Goal: Information Seeking & Learning: Learn about a topic

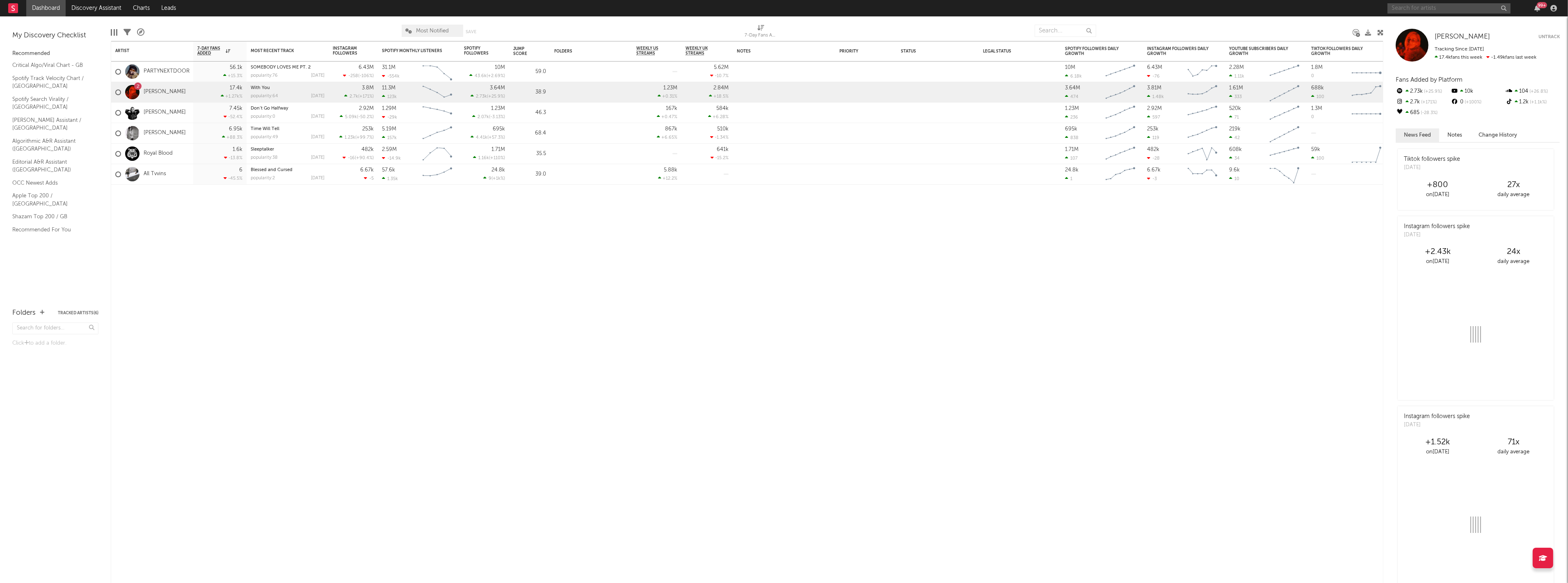
click at [1435, 9] on input "text" at bounding box center [1449, 8] width 123 height 10
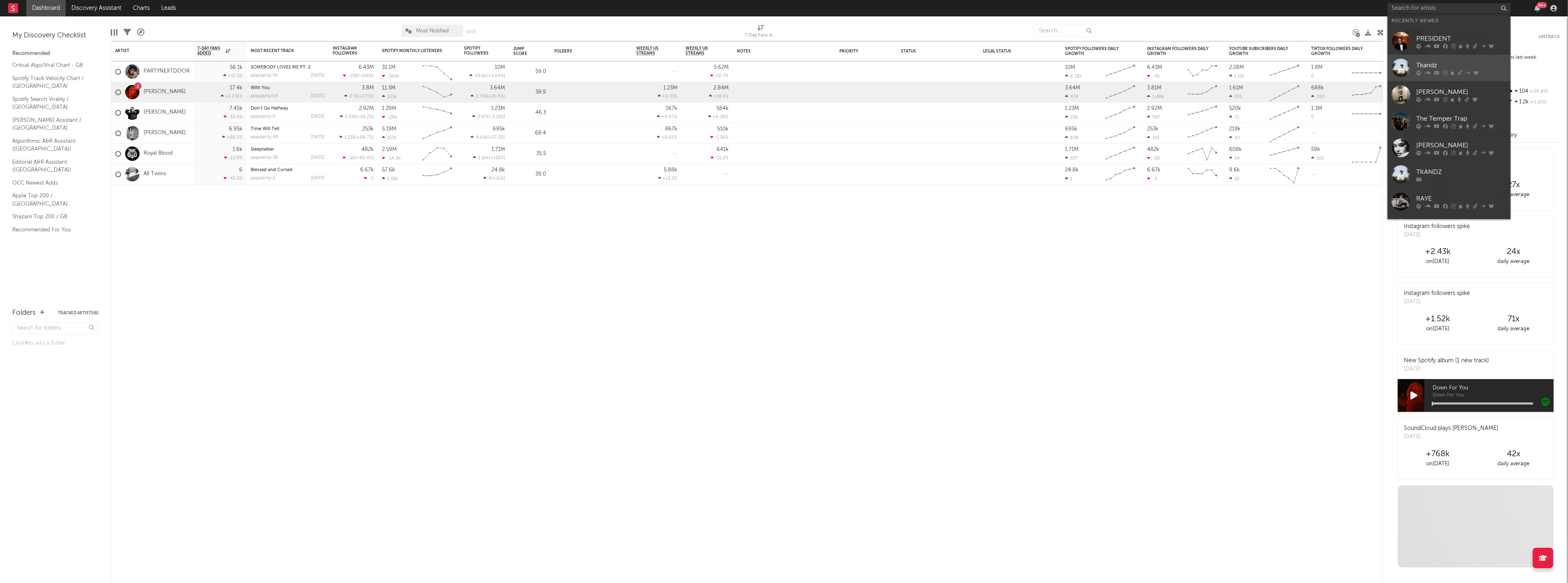
click at [1400, 62] on div at bounding box center [1401, 68] width 18 height 18
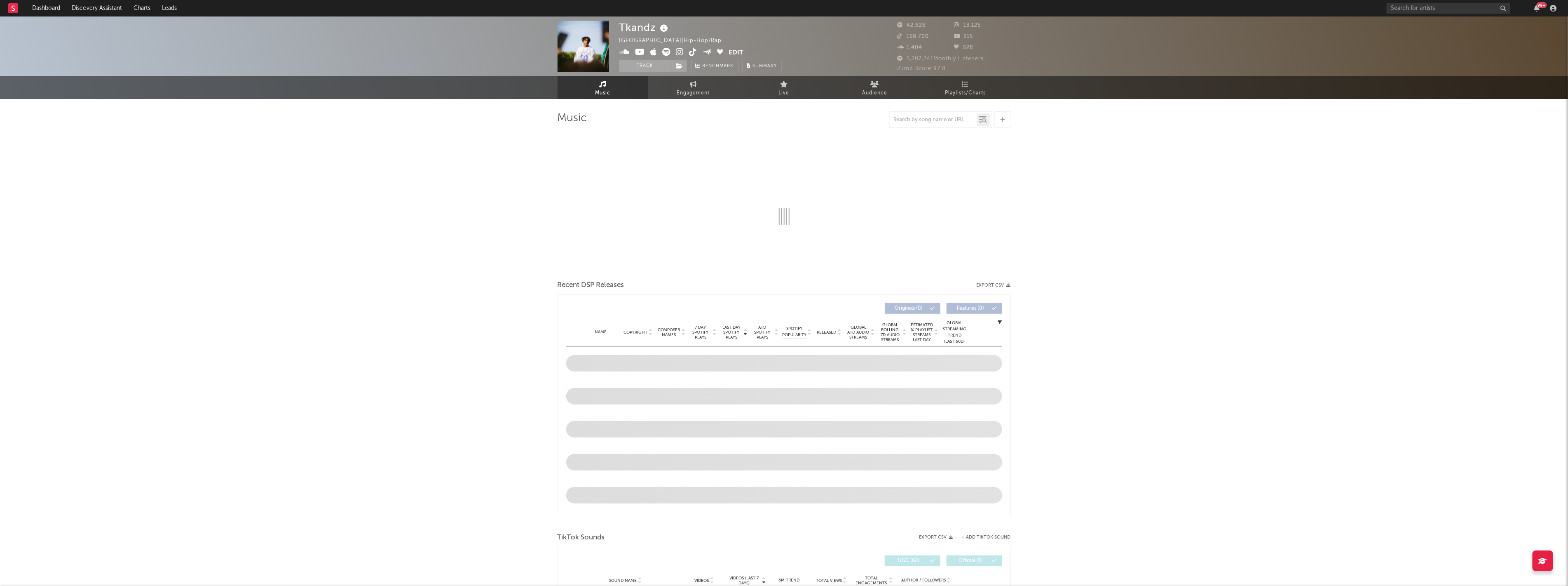
select select "6m"
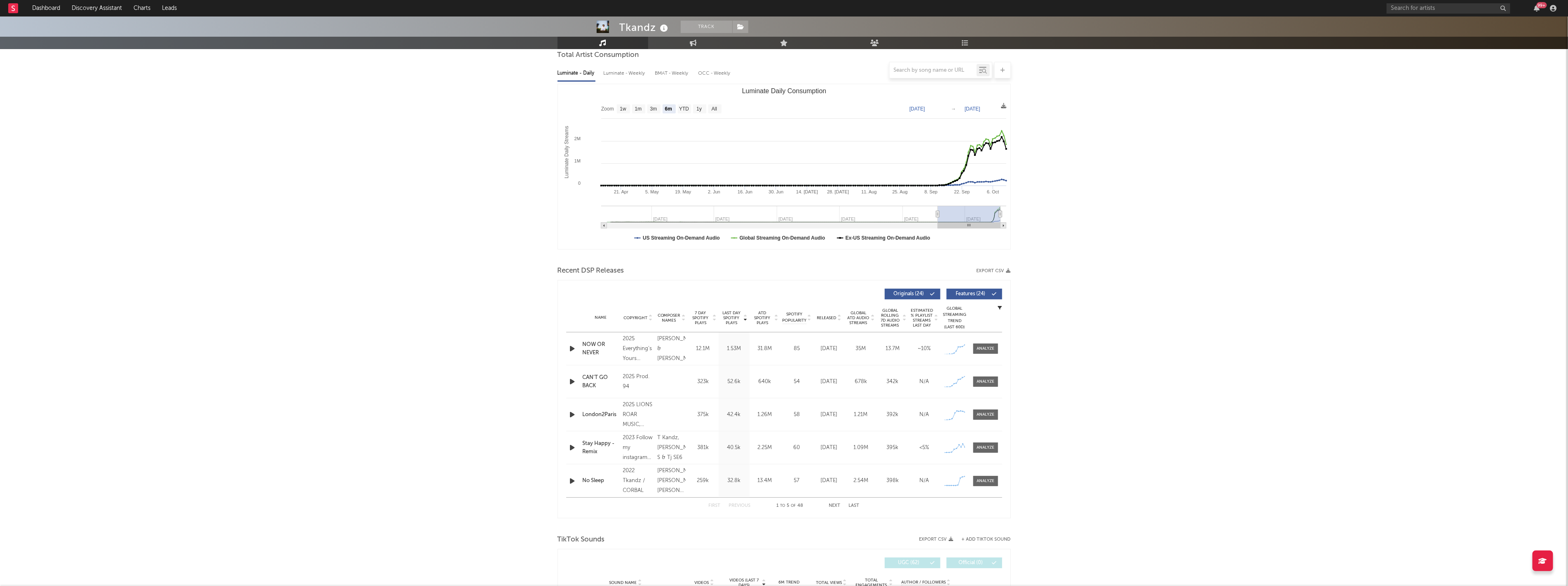
scroll to position [92, 0]
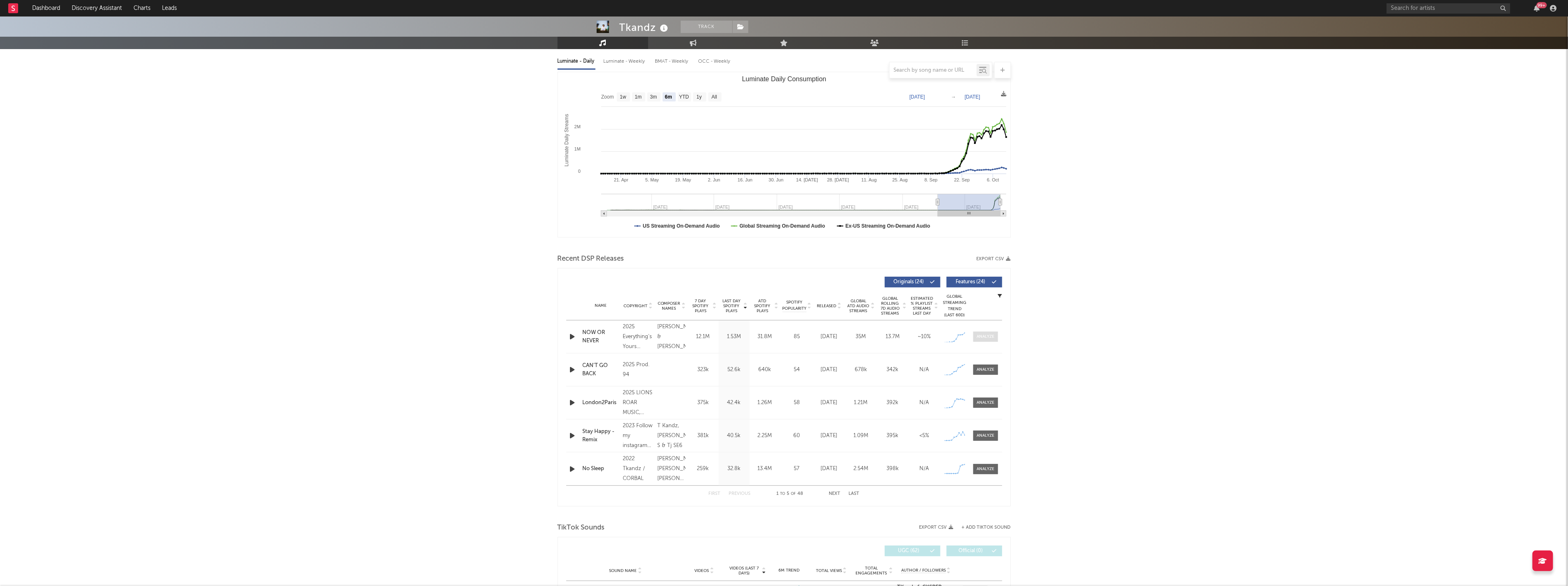
click at [982, 335] on div at bounding box center [985, 336] width 18 height 6
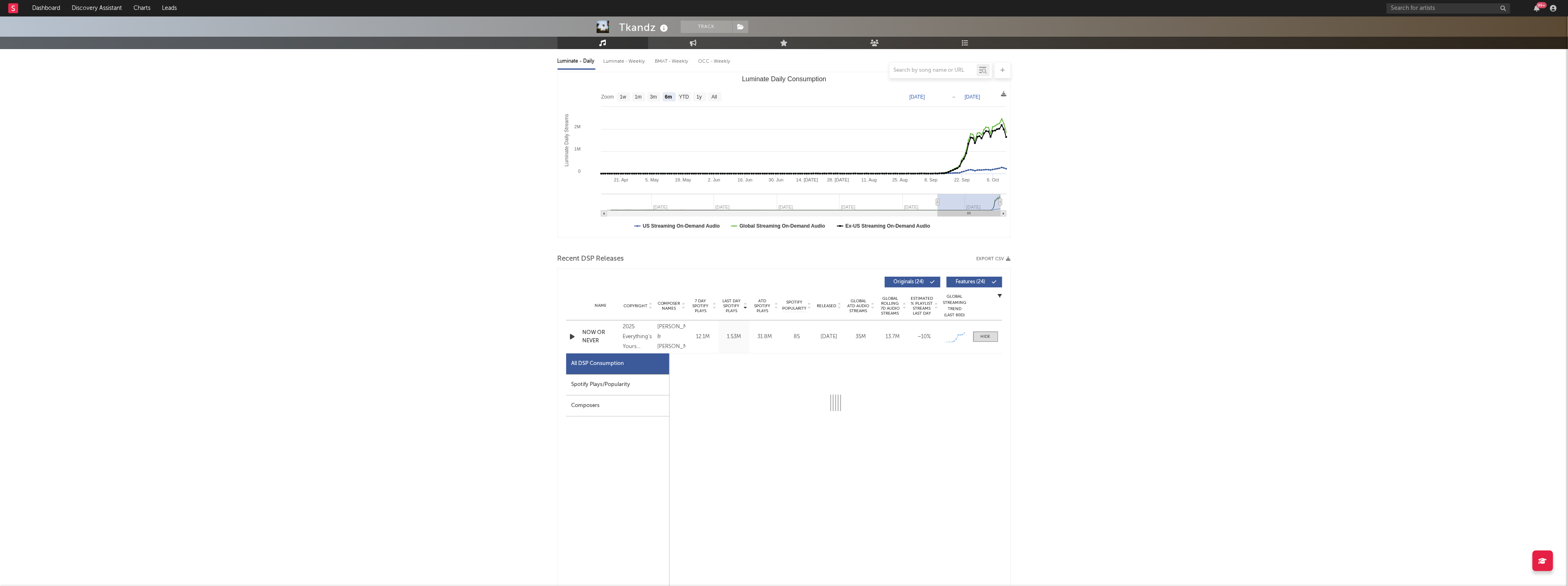
select select "1w"
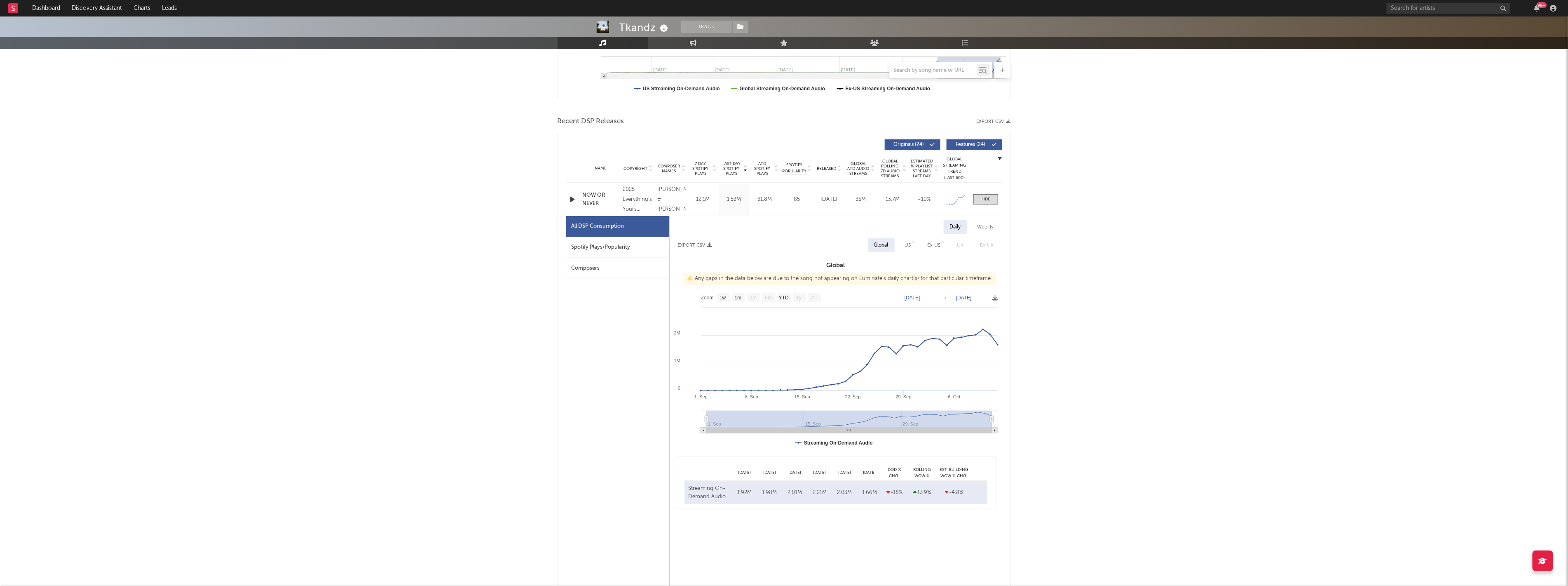
scroll to position [0, 0]
